Goal: Transaction & Acquisition: Subscribe to service/newsletter

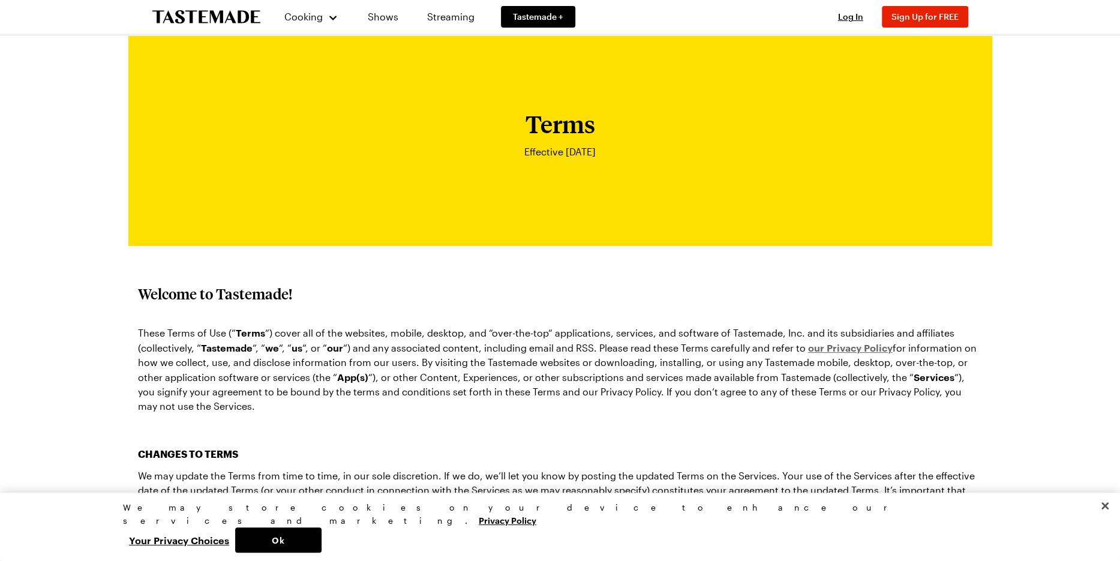
scroll to position [357, 0]
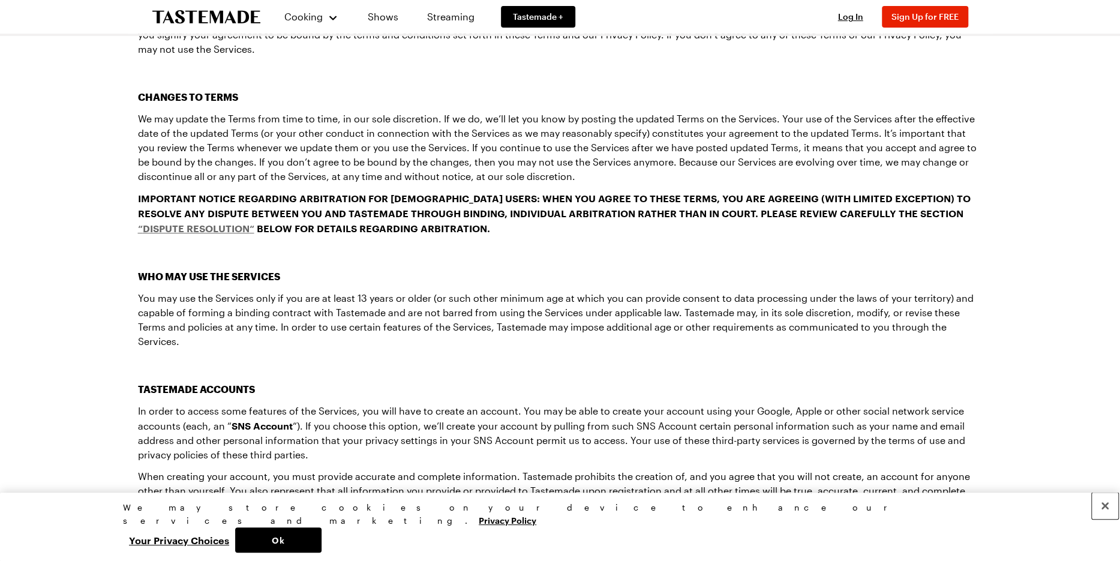
click at [1104, 519] on button "Close" at bounding box center [1105, 505] width 26 height 26
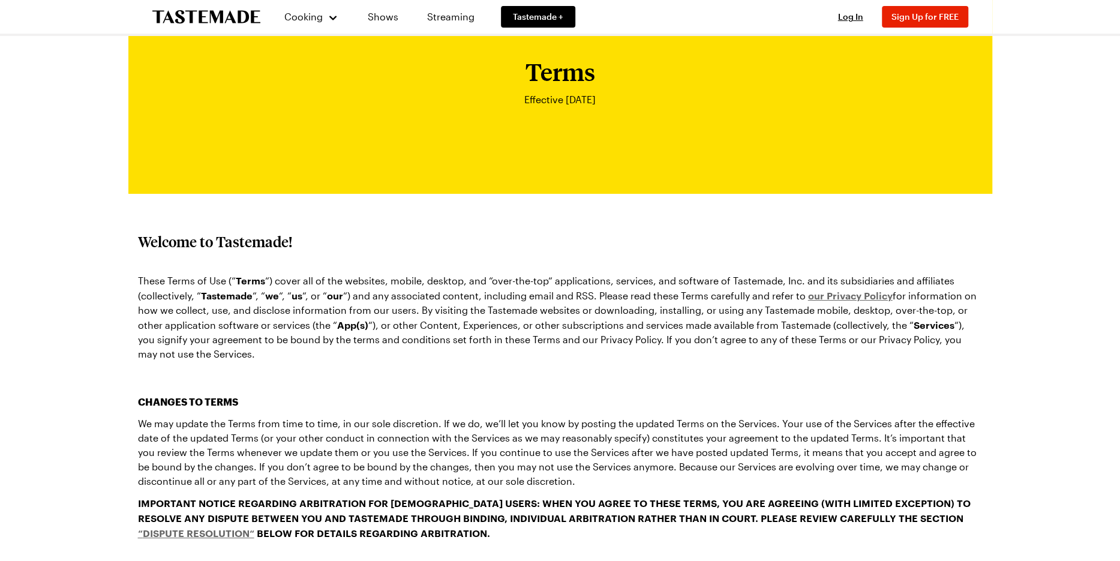
scroll to position [0, 0]
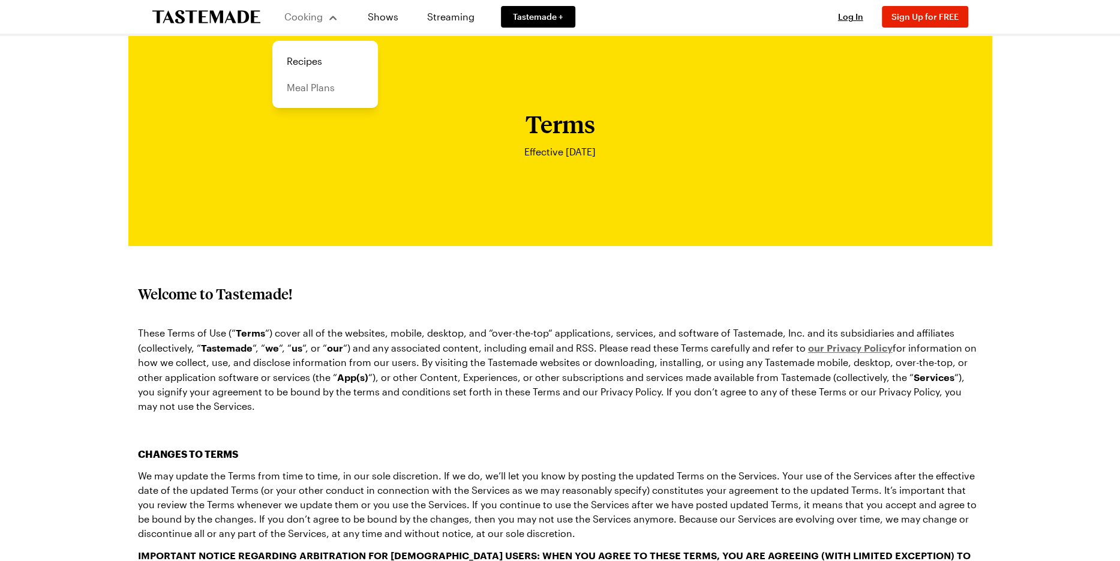
click at [319, 92] on link "Meal Plans" at bounding box center [325, 87] width 91 height 26
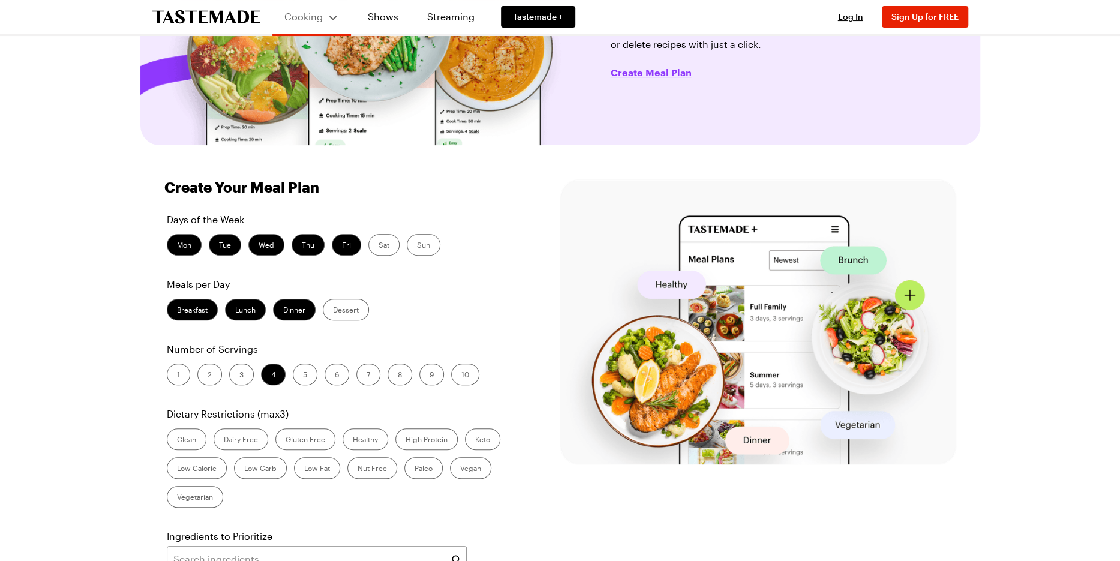
scroll to position [210, 0]
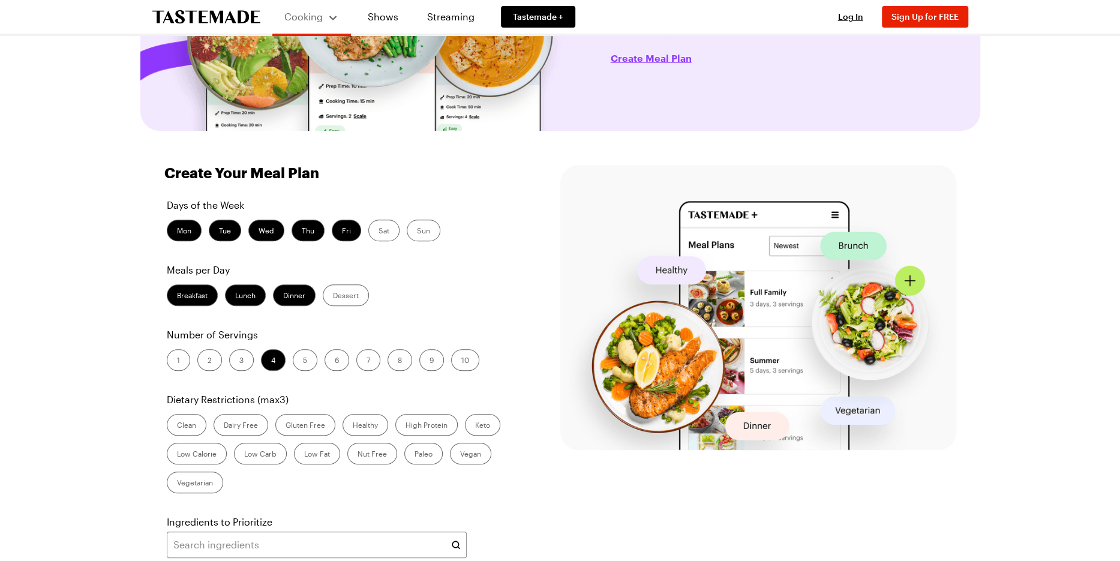
click at [175, 371] on label "1" at bounding box center [178, 360] width 23 height 22
click at [177, 361] on input "1" at bounding box center [177, 361] width 0 height 0
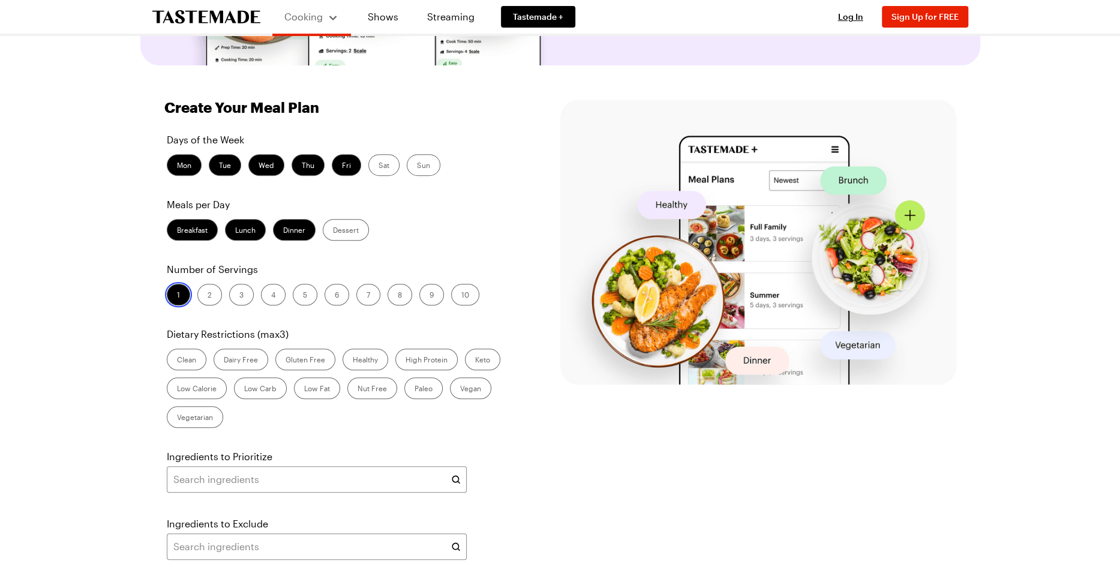
scroll to position [283, 0]
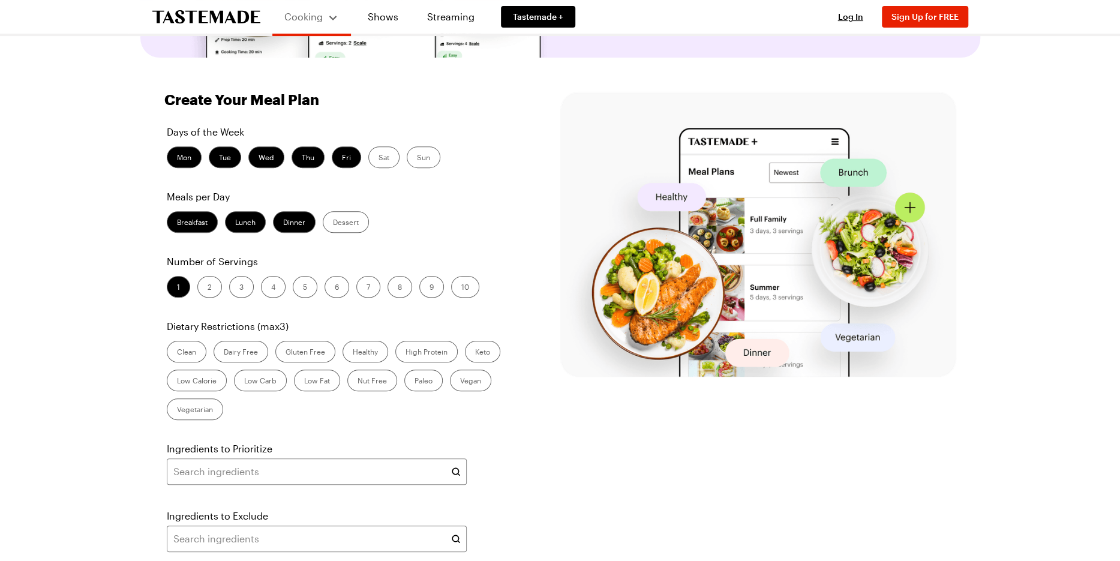
click at [440, 362] on label "High Protein" at bounding box center [426, 352] width 62 height 22
click at [405, 353] on Protein "High Protein" at bounding box center [405, 353] width 0 height 0
click at [282, 391] on label "Low Carb" at bounding box center [260, 381] width 53 height 22
click at [244, 381] on Carb "Low Carb" at bounding box center [244, 381] width 0 height 0
drag, startPoint x: 325, startPoint y: 402, endPoint x: 355, endPoint y: 417, distance: 33.3
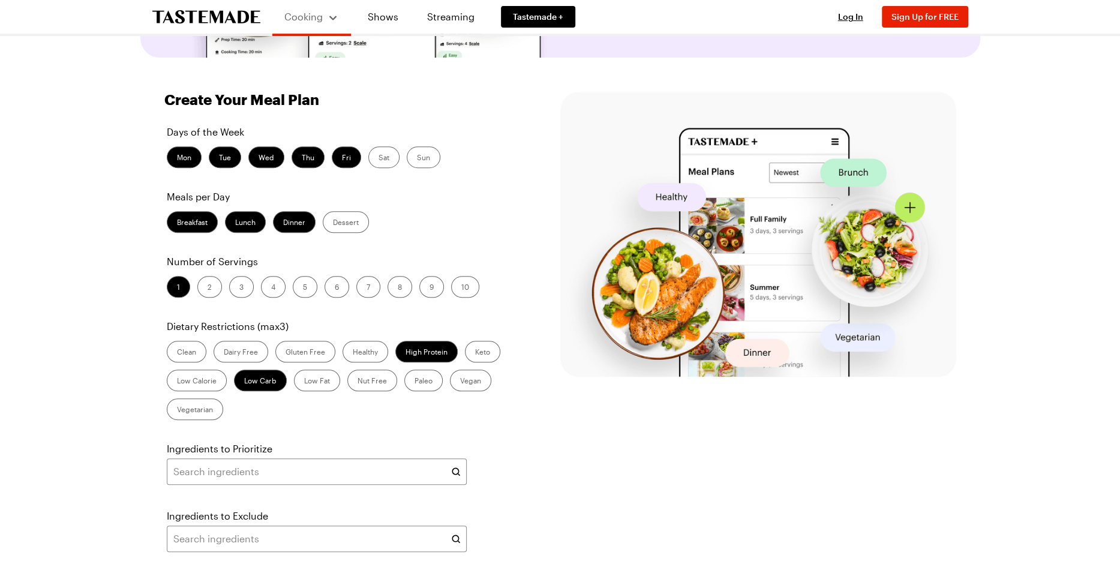
click at [325, 391] on label "Low Fat" at bounding box center [317, 381] width 46 height 22
click at [304, 381] on Fat "Low Fat" at bounding box center [304, 381] width 0 height 0
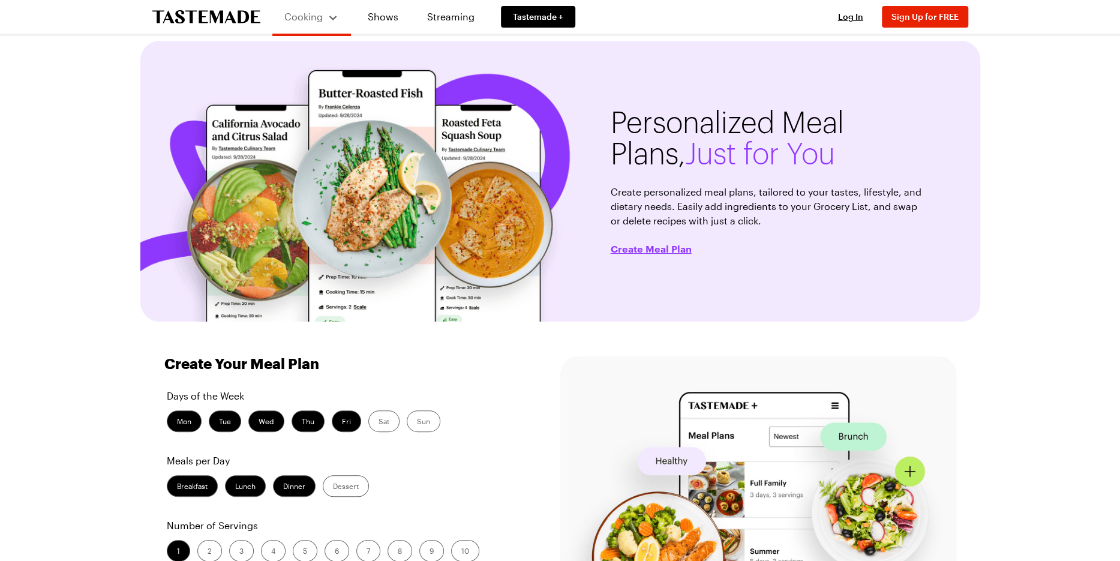
scroll to position [0, 0]
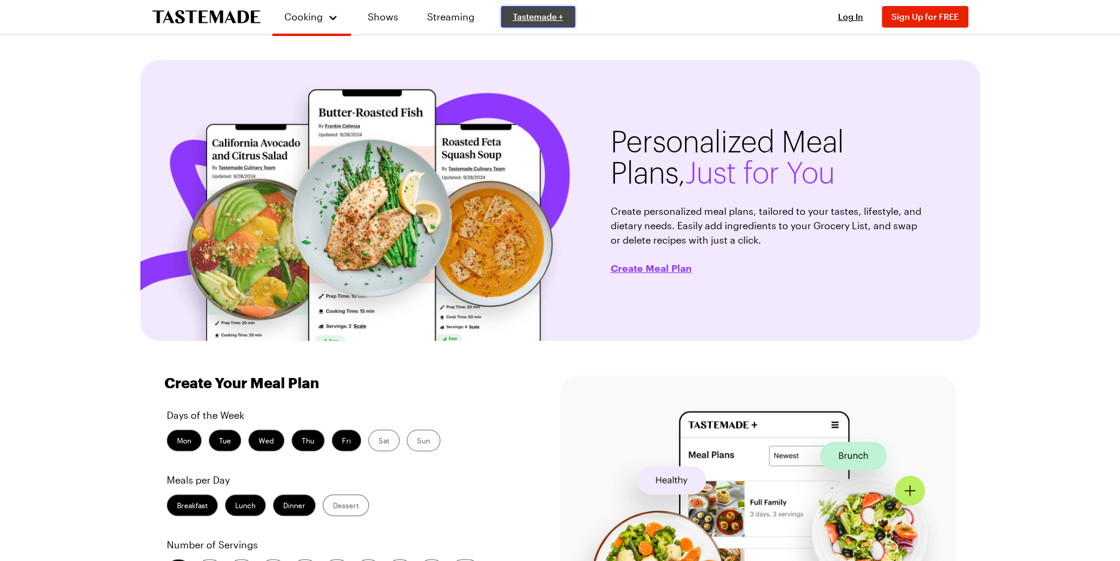
click at [537, 23] on link "Tastemade +" at bounding box center [538, 17] width 74 height 22
